Goal: Information Seeking & Learning: Learn about a topic

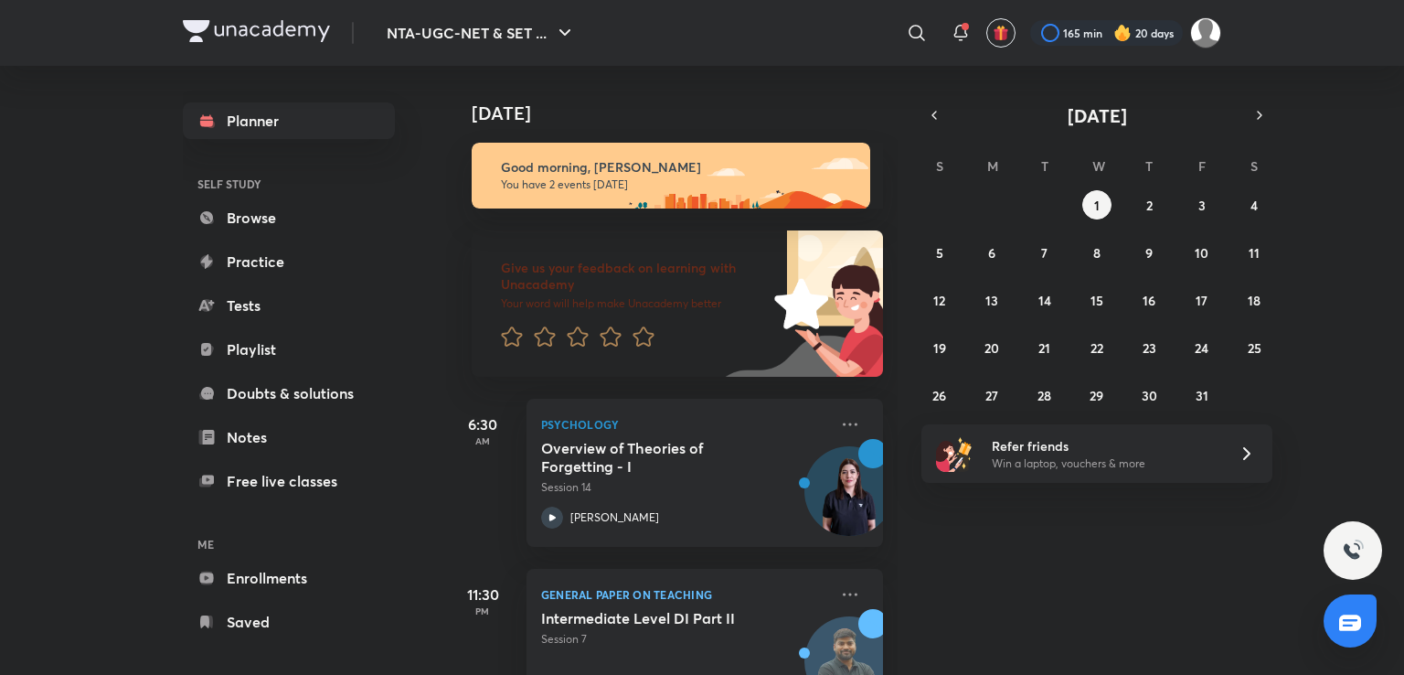
scroll to position [70, 0]
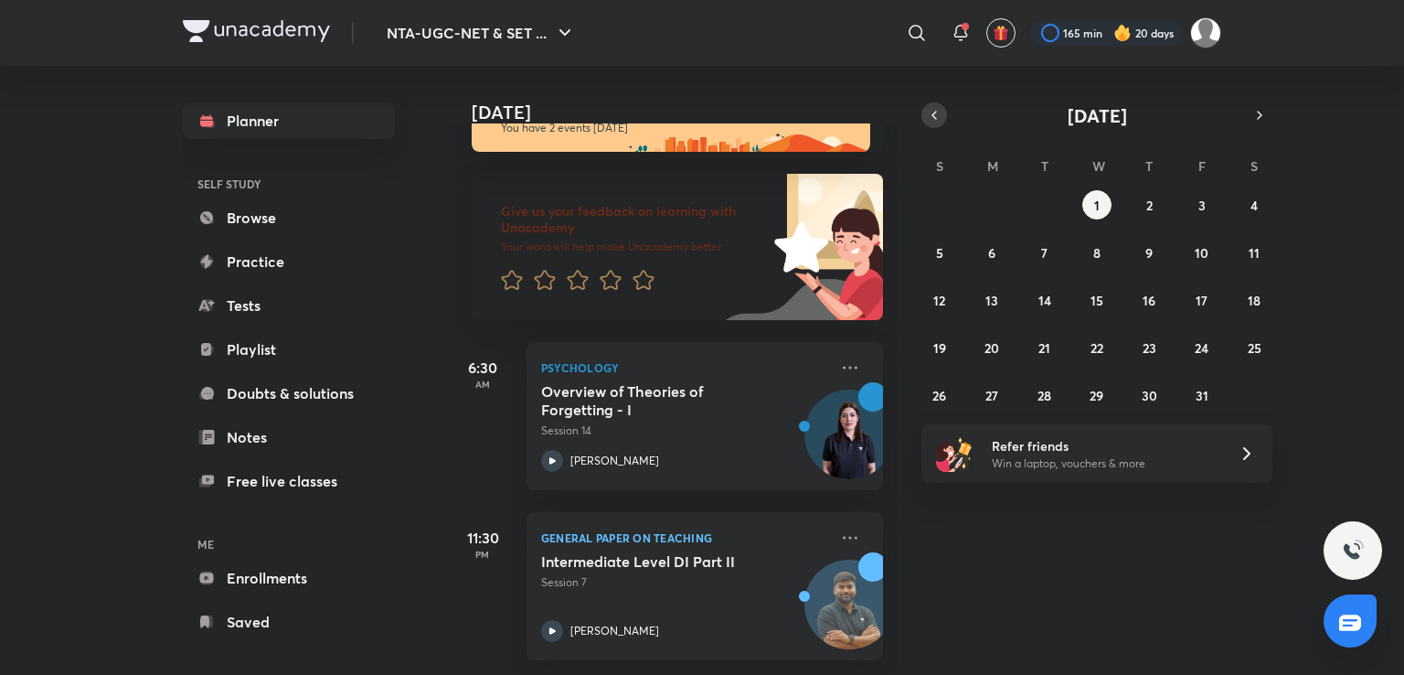
click at [937, 120] on icon "button" at bounding box center [934, 115] width 15 height 16
click at [1043, 335] on button "23" at bounding box center [1044, 347] width 29 height 29
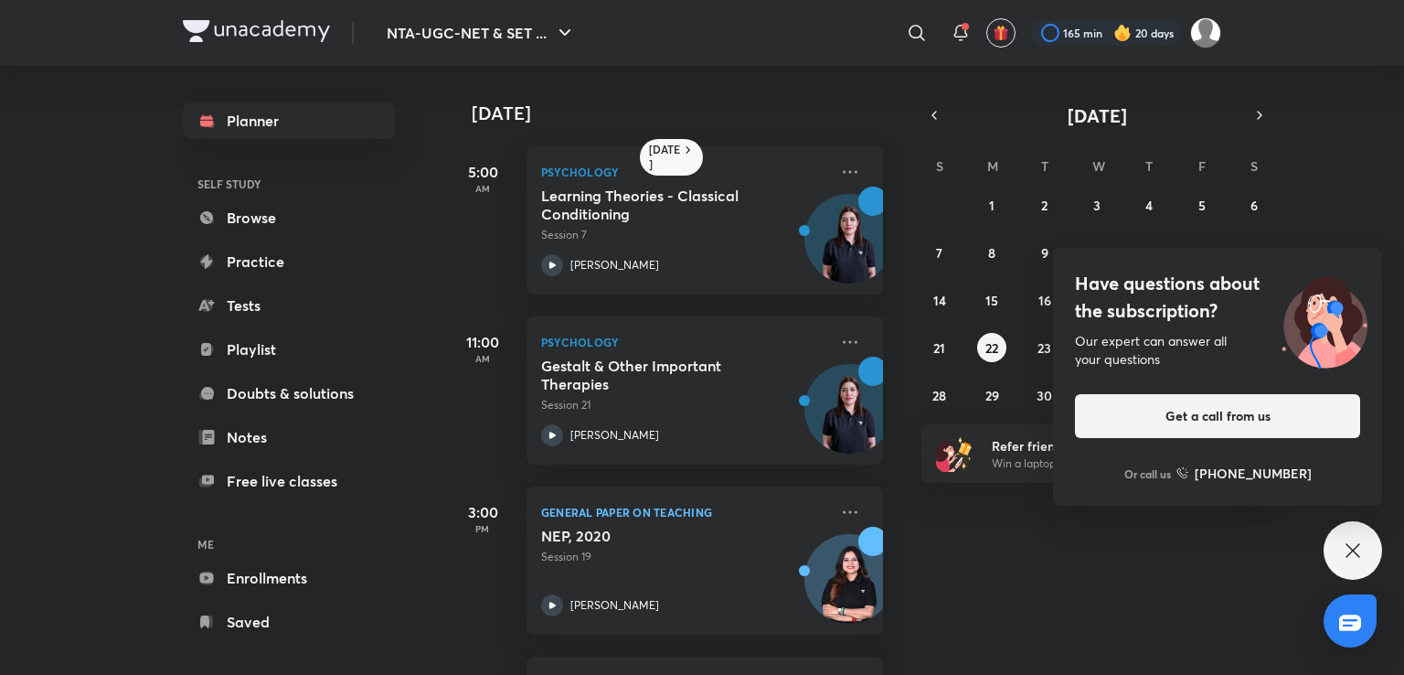
click at [1350, 557] on icon at bounding box center [1353, 550] width 22 height 22
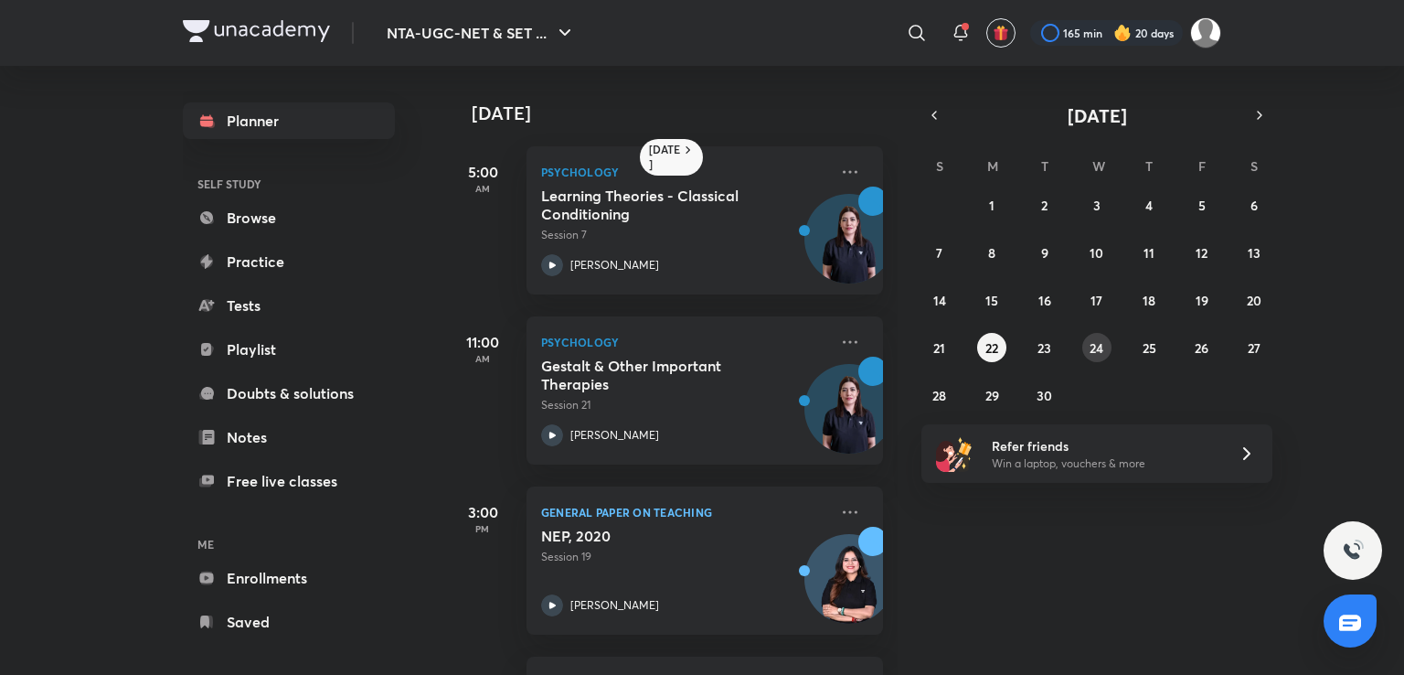
click at [1082, 345] on div "31 1 2 3 4 5 6 7 8 9 10 11 12 13 14 15 16 17 18 19 20 21 22 23 24 25 26 27 28 2…" at bounding box center [1097, 299] width 351 height 219
click at [1099, 350] on abbr "24" at bounding box center [1097, 347] width 14 height 17
drag, startPoint x: 938, startPoint y: 241, endPoint x: 936, endPoint y: 303, distance: 61.3
click at [936, 303] on div "31 1 2 3 4 5 6 7 8 9 10 11 12 13 14 15 16 17 18 19 20 21 22 23 24 25 26 27 28 2…" at bounding box center [1097, 299] width 351 height 219
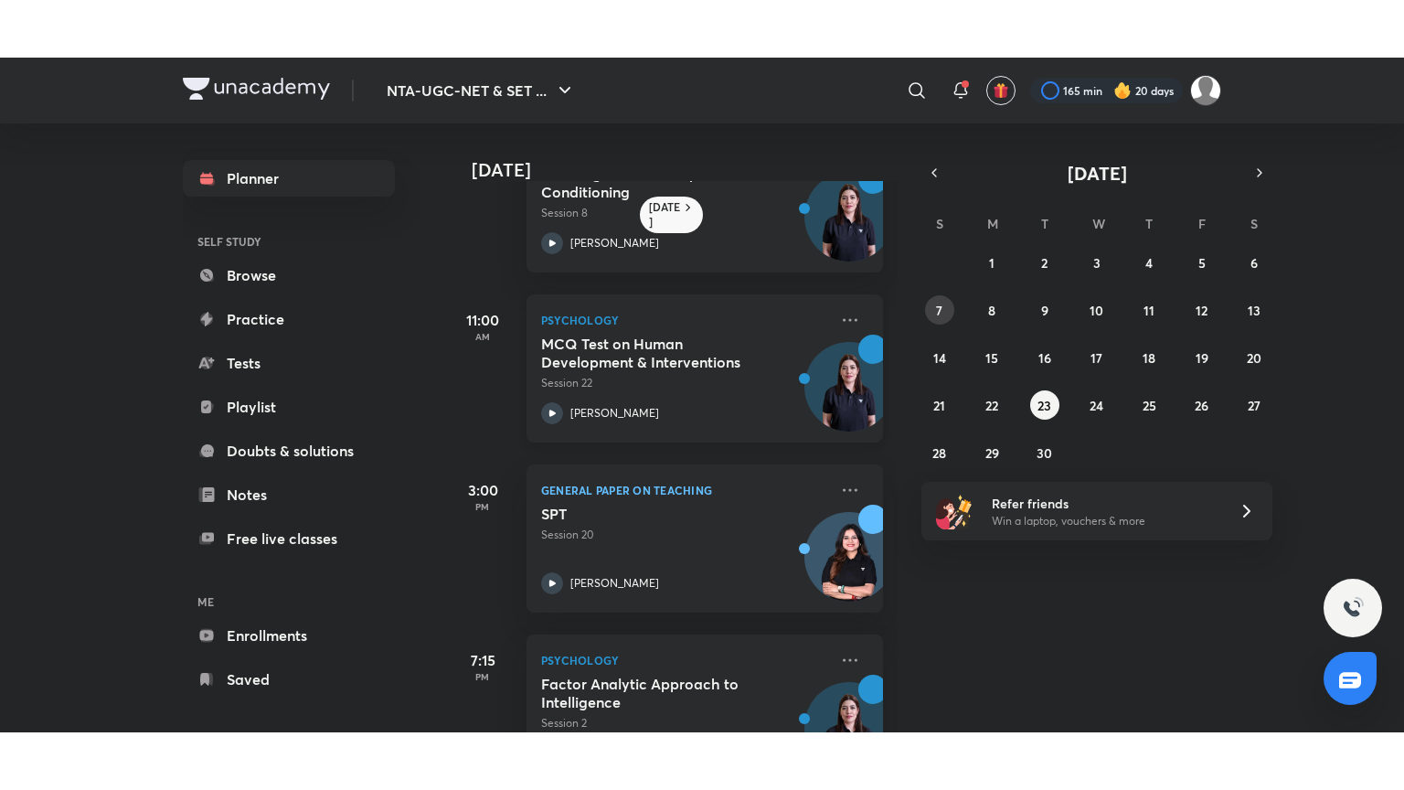
scroll to position [0, 0]
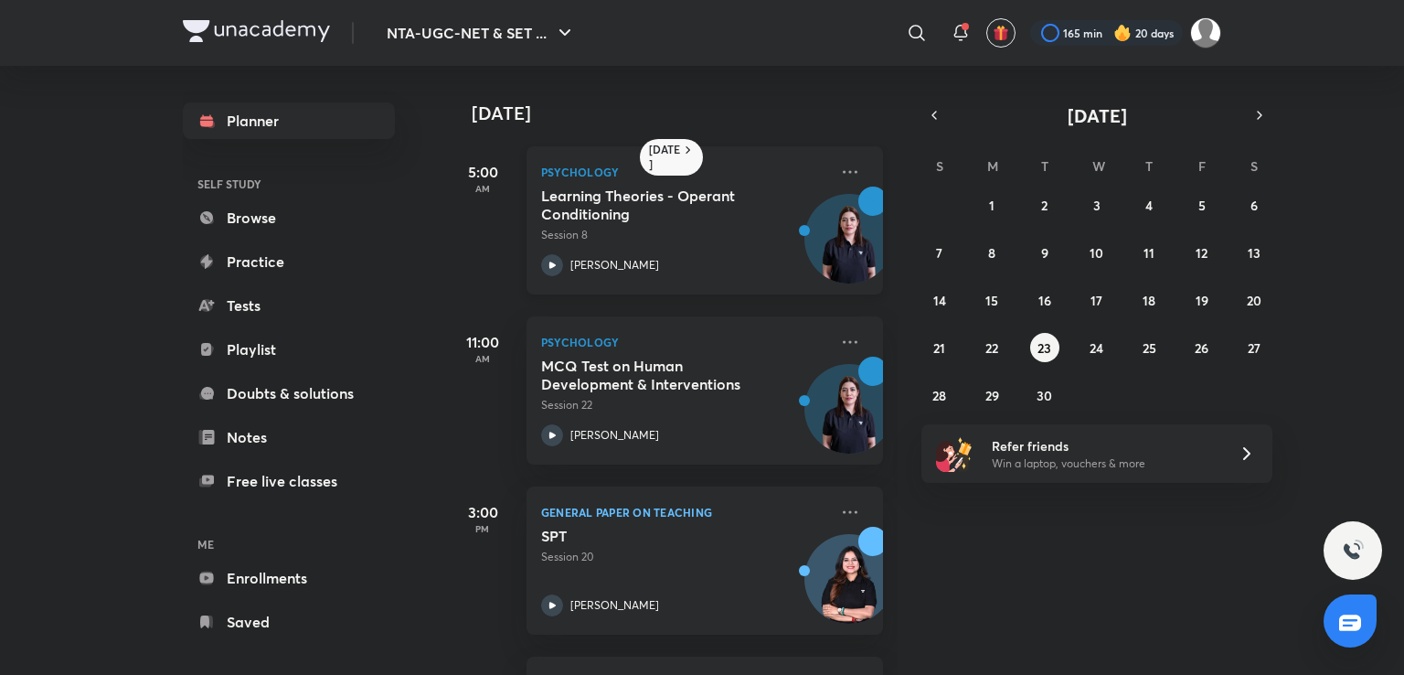
click at [677, 202] on h5 "Learning Theories - Operant Conditioning" at bounding box center [655, 205] width 228 height 37
